Goal: Task Accomplishment & Management: Use online tool/utility

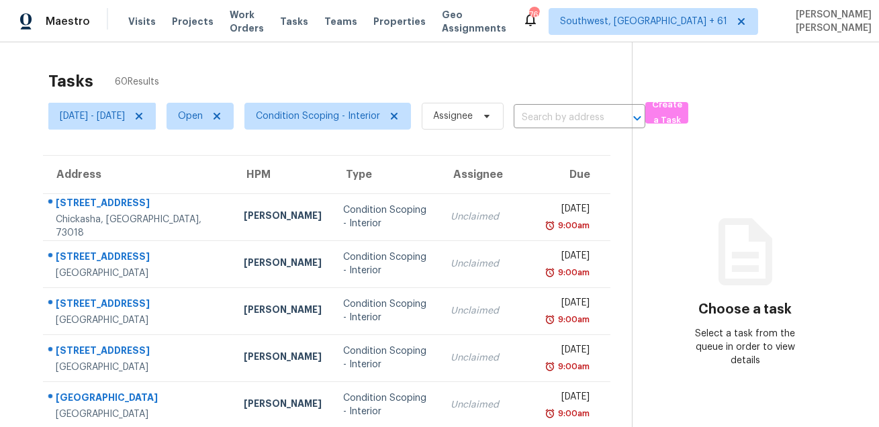
click at [685, 88] on section "Choose a task Select a task from the queue in order to view details" at bounding box center [745, 370] width 226 height 657
click at [681, 107] on span "Create a Task" at bounding box center [667, 112] width 30 height 31
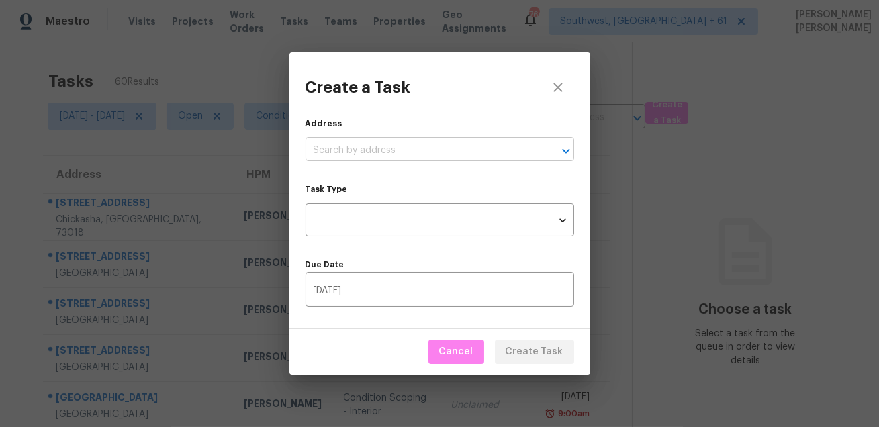
click at [403, 140] on input "text" at bounding box center [420, 150] width 231 height 21
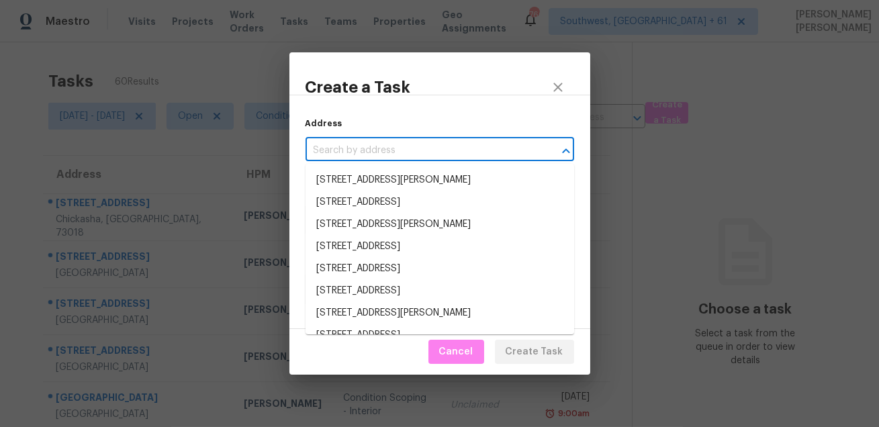
paste input "[STREET_ADDRESS]"
type input "[STREET_ADDRESS]"
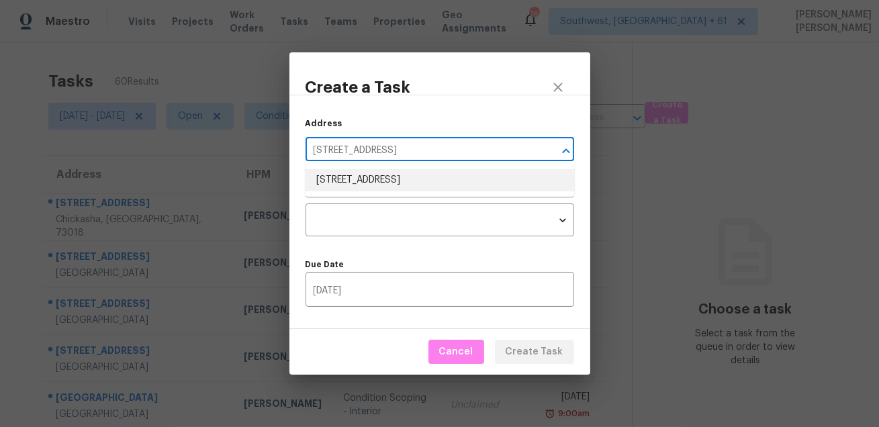
click at [385, 181] on li "[STREET_ADDRESS]" at bounding box center [439, 180] width 269 height 22
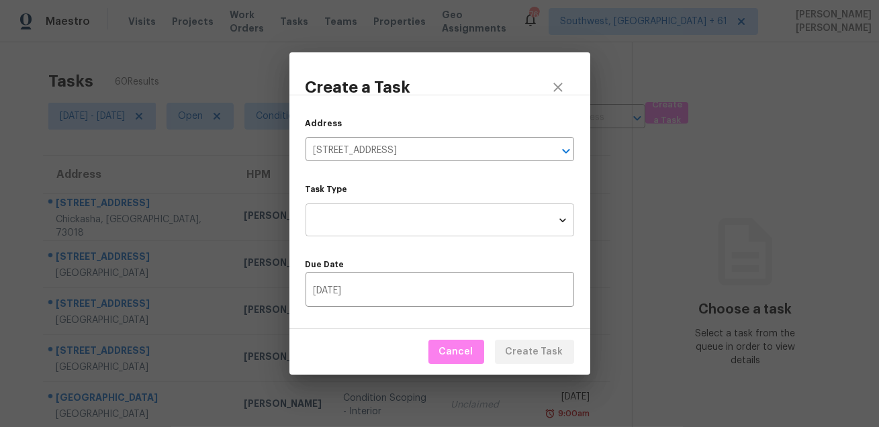
click at [377, 211] on body "Maestro Visits Projects Work Orders Tasks Teams Properties Geo Assignments [STR…" at bounding box center [439, 213] width 879 height 427
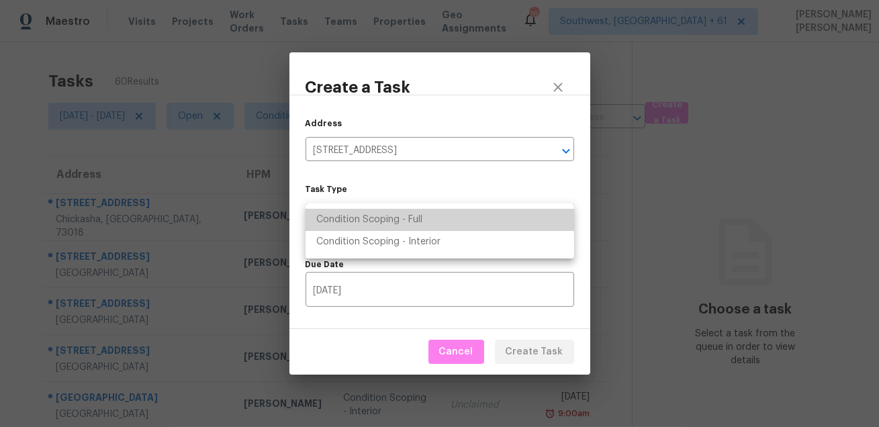
click at [399, 229] on li "Condition Scoping - Full" at bounding box center [439, 220] width 269 height 22
type input "virtual_full_assessment"
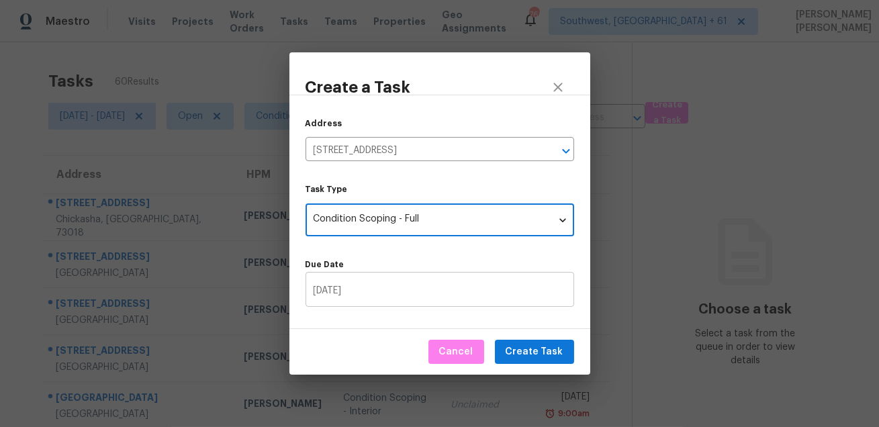
click at [453, 298] on input "[DATE]" at bounding box center [439, 291] width 269 height 32
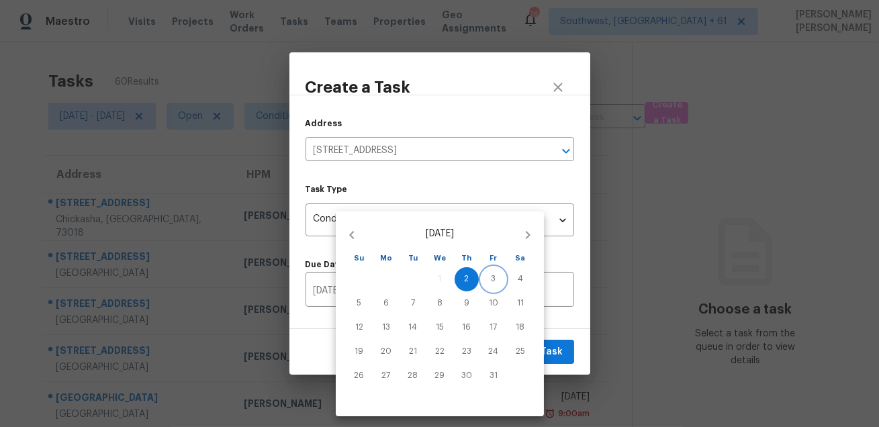
click at [499, 273] on button "3" at bounding box center [493, 279] width 24 height 24
type input "[DATE]"
click at [545, 316] on div at bounding box center [439, 213] width 879 height 427
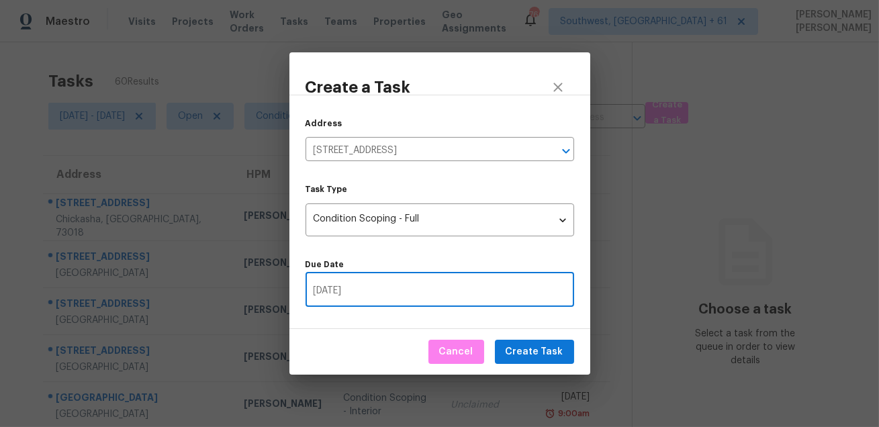
click at [543, 366] on div "Cancel Create Task" at bounding box center [439, 352] width 301 height 46
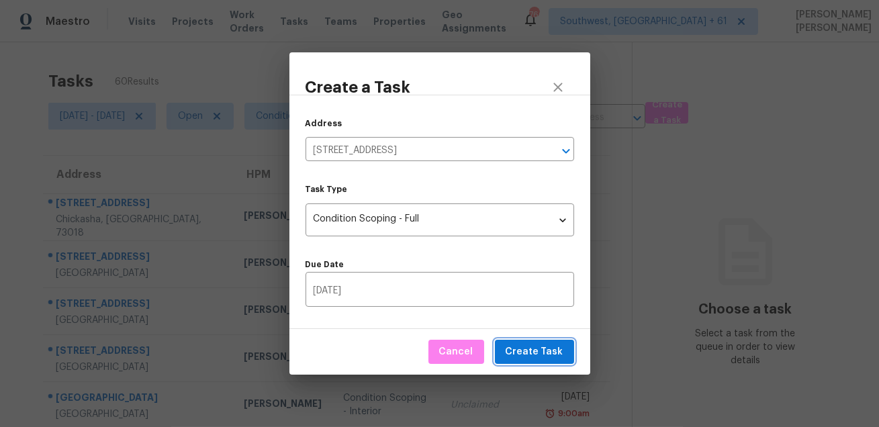
click at [540, 350] on span "Create Task" at bounding box center [535, 352] width 58 height 17
